Goal: Communication & Community: Connect with others

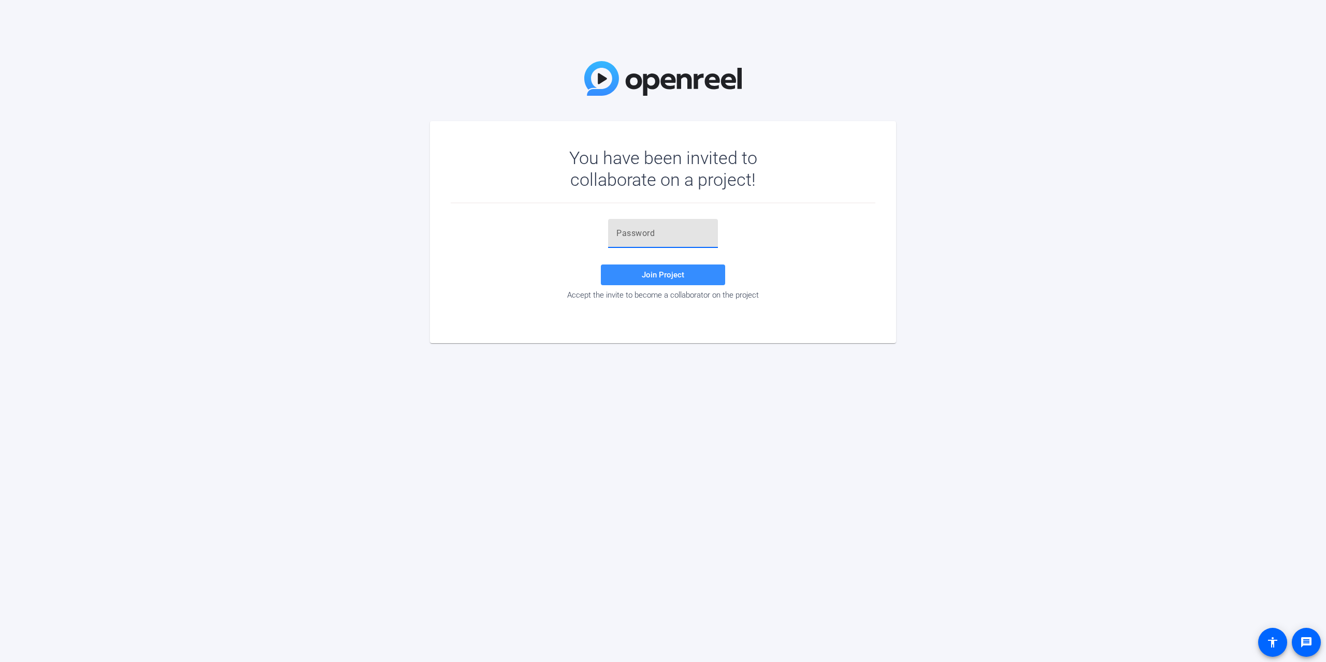
click at [654, 239] on input "text" at bounding box center [662, 233] width 93 height 12
paste input "u3Mo[5"
type input "u3Mo[5"
click at [661, 270] on span "Join Project" at bounding box center [663, 274] width 42 height 9
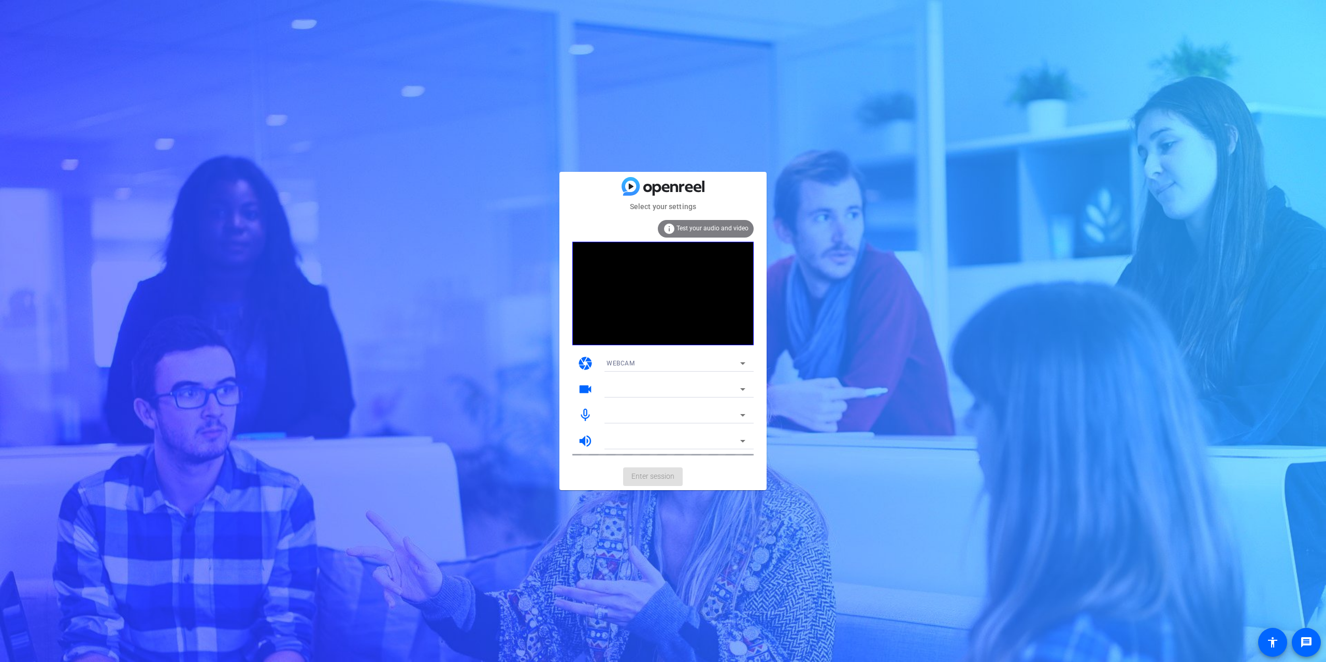
click at [662, 361] on div "WEBCAM" at bounding box center [673, 363] width 134 height 13
click at [623, 383] on span "WEBCAM" at bounding box center [619, 384] width 27 height 12
click at [631, 387] on div at bounding box center [673, 389] width 134 height 12
click at [641, 362] on div "WEBCAM" at bounding box center [673, 363] width 134 height 13
click at [627, 385] on span "WEBCAM" at bounding box center [619, 384] width 27 height 12
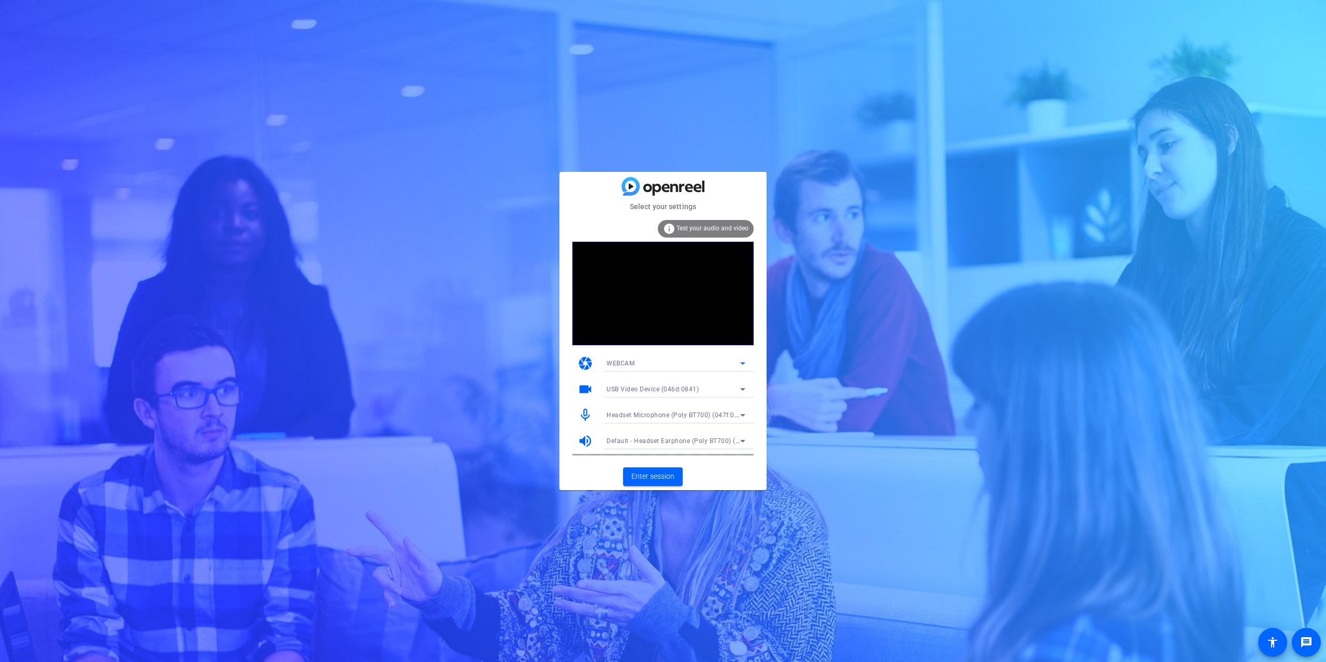
click at [730, 368] on div "WEBCAM" at bounding box center [673, 363] width 134 height 13
click at [832, 442] on div at bounding box center [663, 331] width 1326 height 662
click at [667, 385] on div "USB Video Device (046d:0841)" at bounding box center [673, 389] width 134 height 13
click at [647, 408] on span "USB Video Device (046d:0841)" at bounding box center [651, 410] width 91 height 12
click at [870, 406] on div "Select your settings info Test your audio and video camera WEBCAM videocam USB …" at bounding box center [663, 331] width 1326 height 662
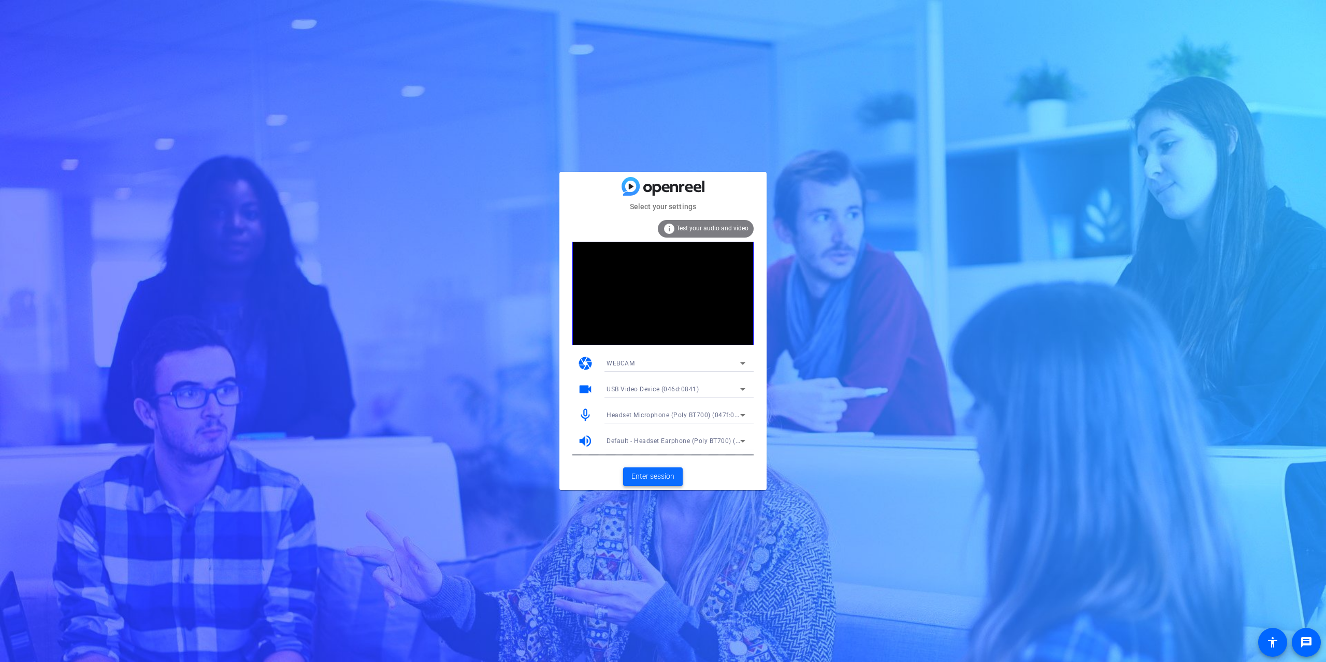
click at [654, 480] on span "Enter session" at bounding box center [652, 476] width 43 height 11
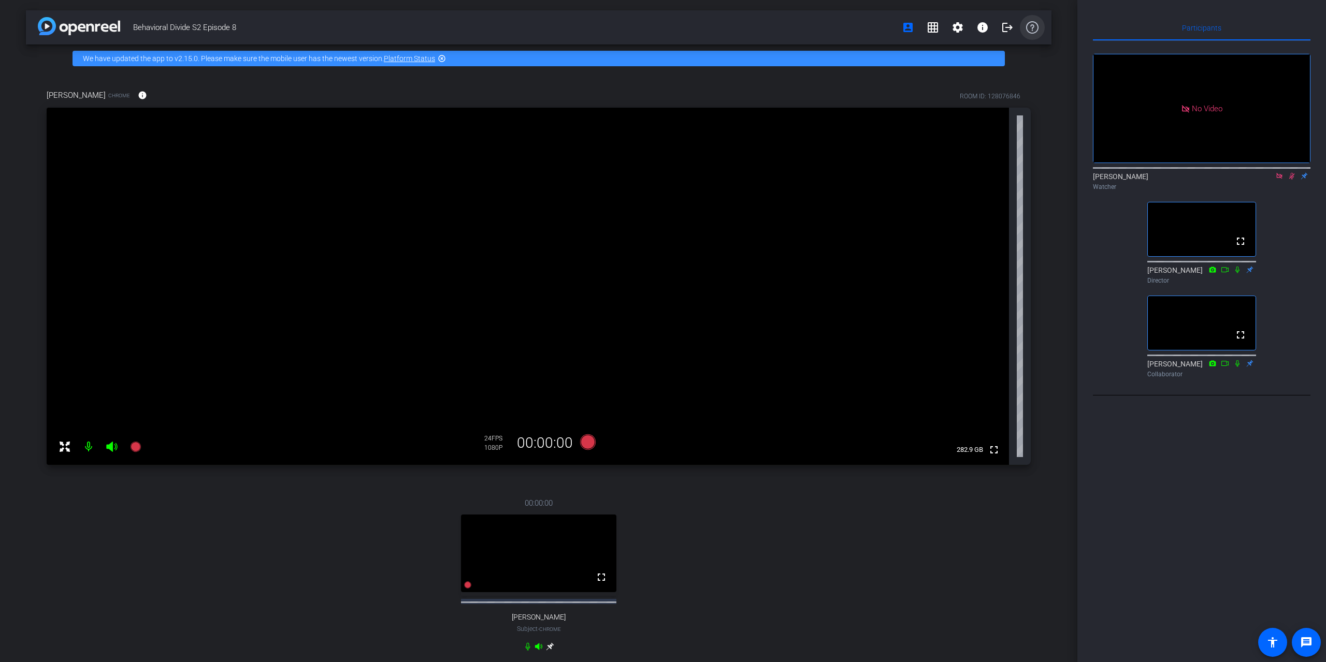
drag, startPoint x: 1007, startPoint y: 27, endPoint x: 1019, endPoint y: 37, distance: 15.5
click at [1007, 27] on mat-icon "logout" at bounding box center [1007, 27] width 12 height 12
